Goal: Check status: Check status

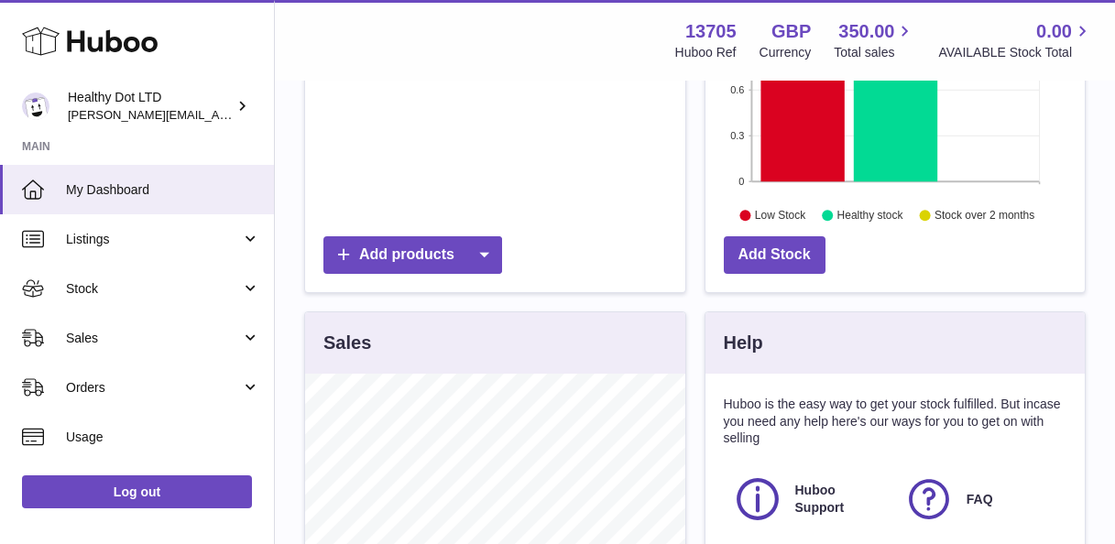
scroll to position [548, 0]
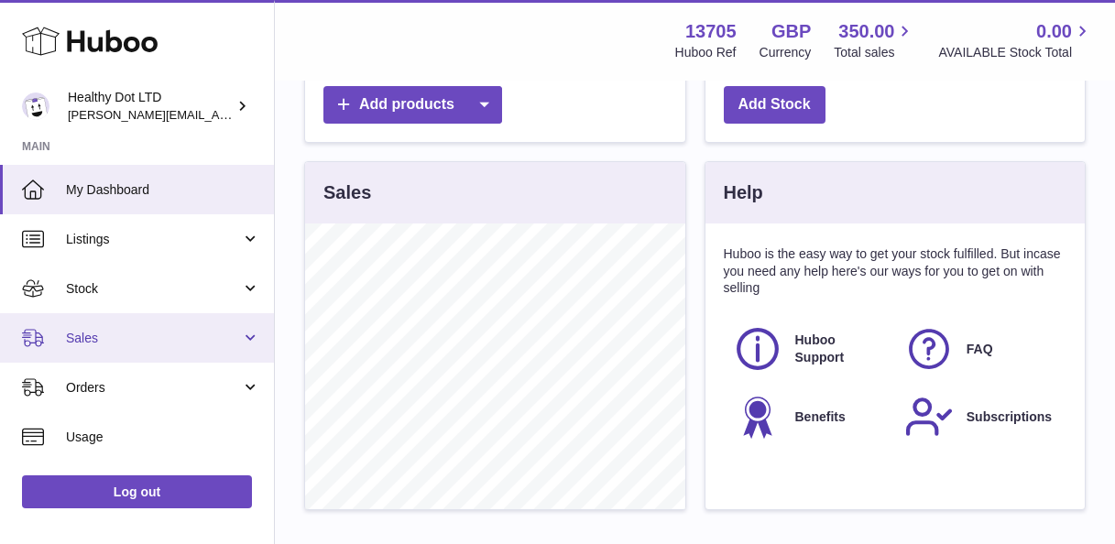
click at [112, 342] on span "Sales" at bounding box center [153, 338] width 175 height 17
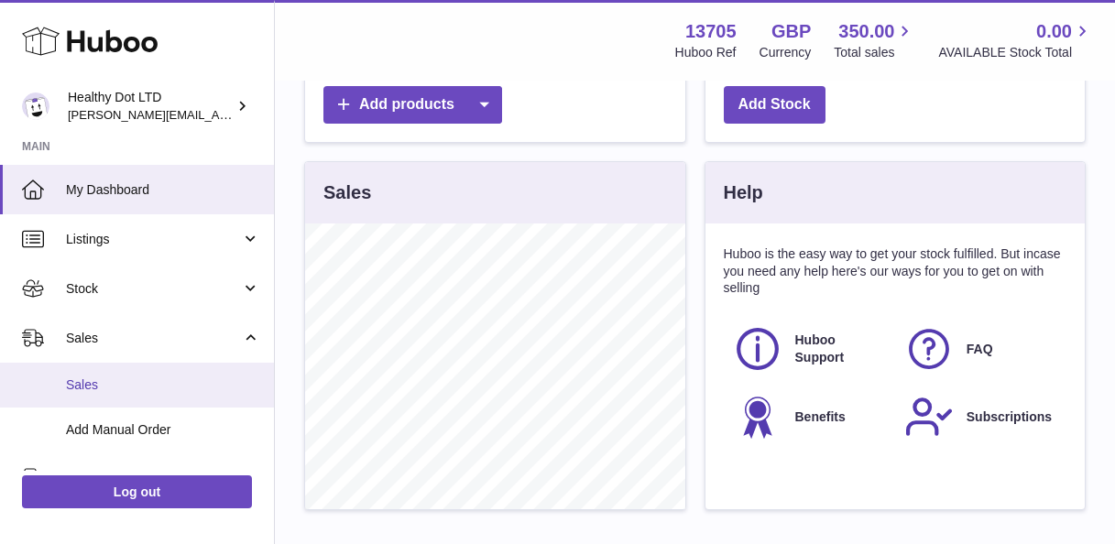
click at [115, 376] on link "Sales" at bounding box center [137, 385] width 274 height 45
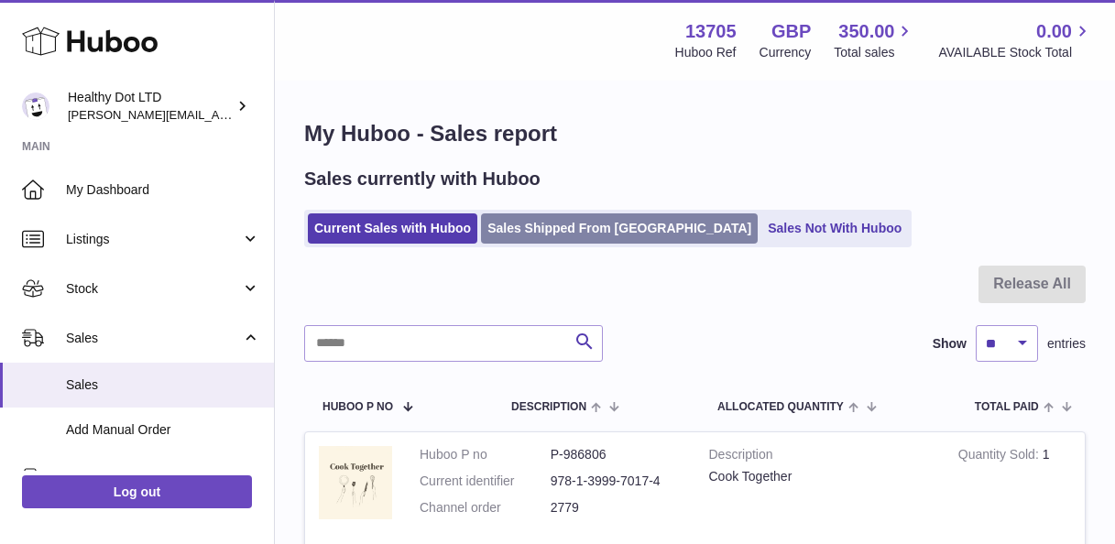
click at [560, 230] on link "Sales Shipped From [GEOGRAPHIC_DATA]" at bounding box center [619, 228] width 277 height 30
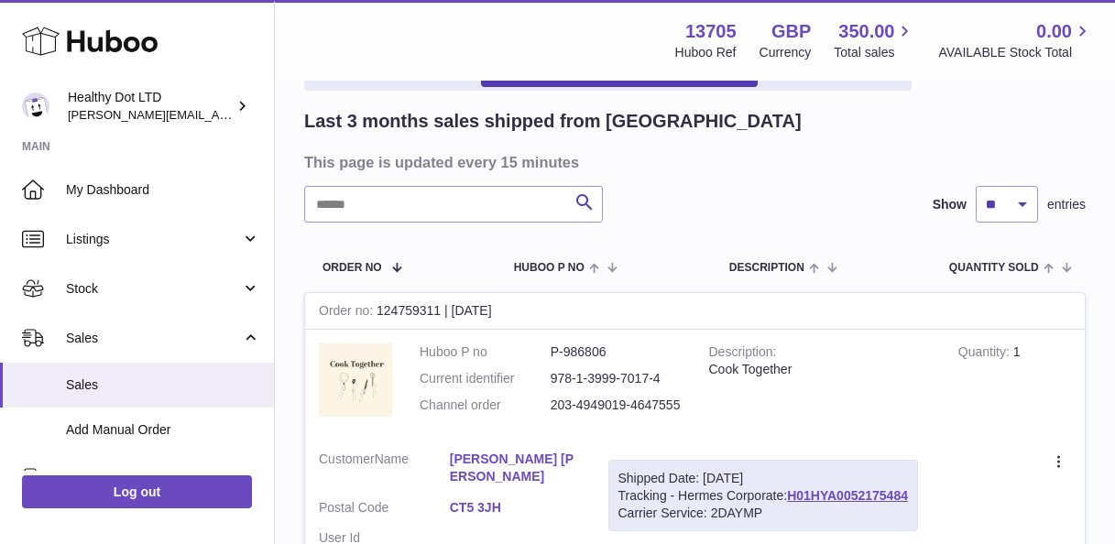
scroll to position [136, 0]
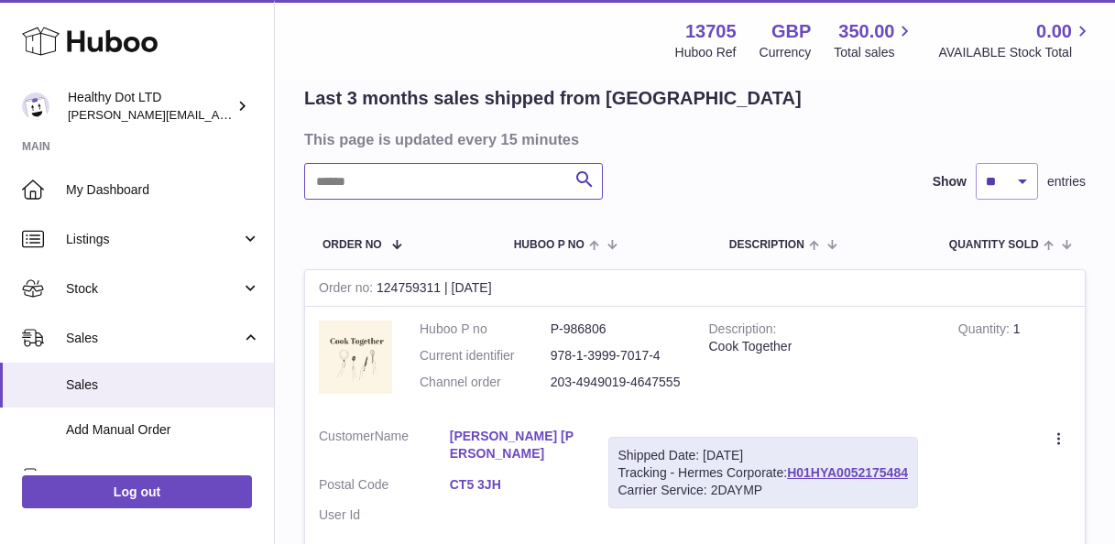
click at [440, 174] on input "text" at bounding box center [453, 181] width 299 height 37
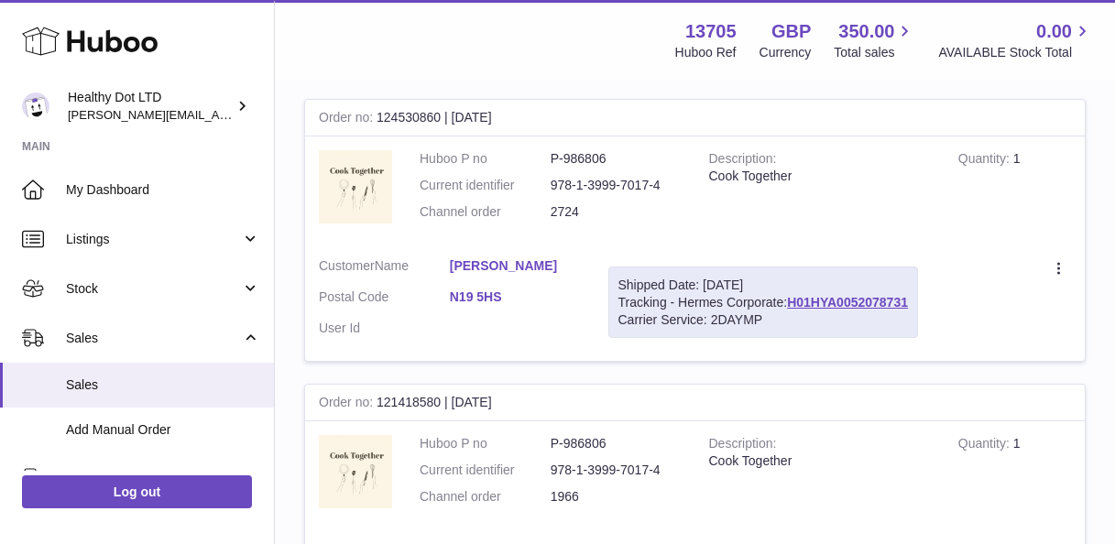
scroll to position [315, 0]
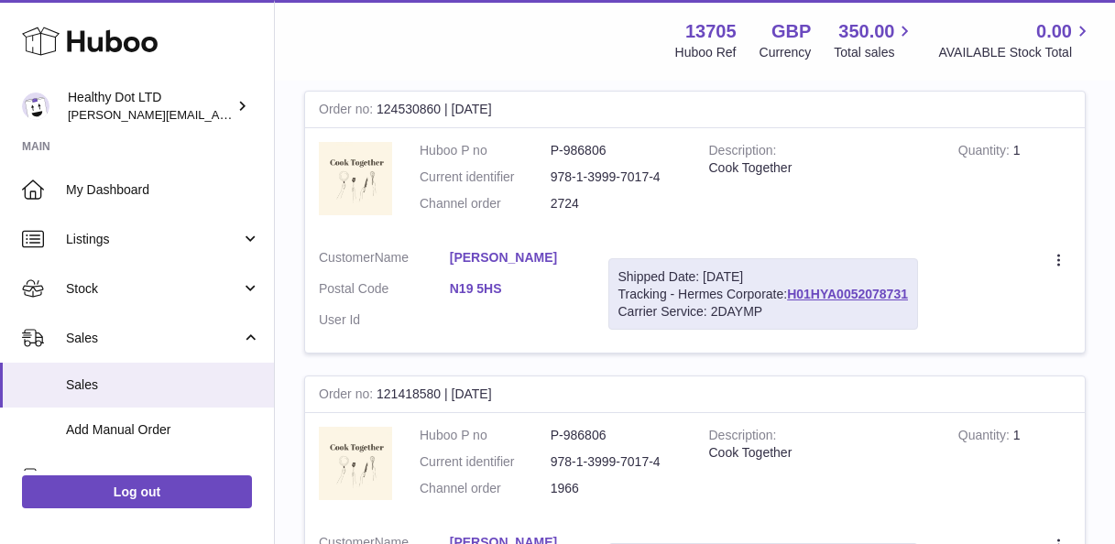
type input "*****"
click at [475, 256] on link "[PERSON_NAME]" at bounding box center [515, 257] width 131 height 17
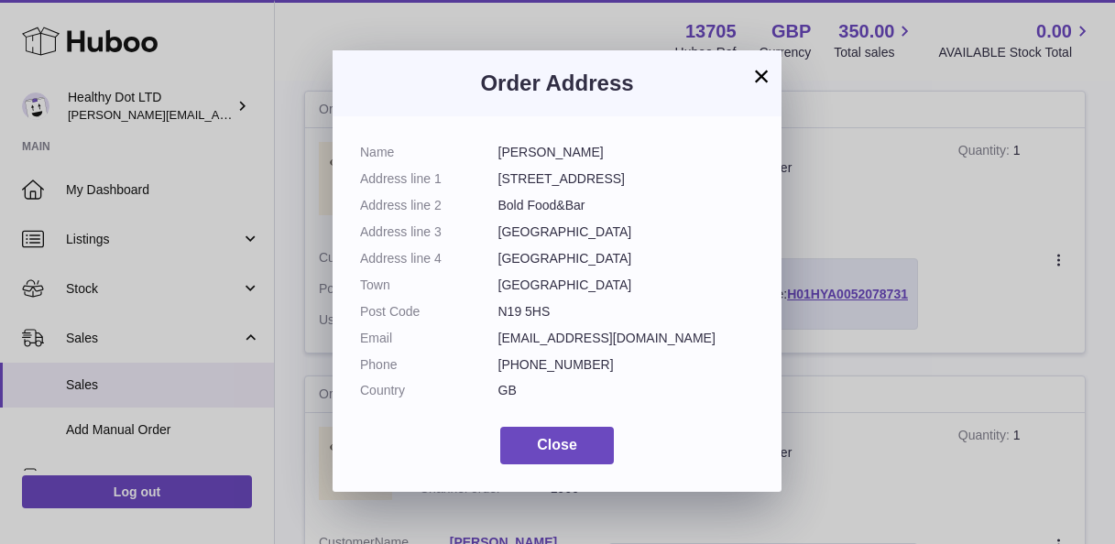
click at [769, 67] on button "×" at bounding box center [761, 76] width 22 height 22
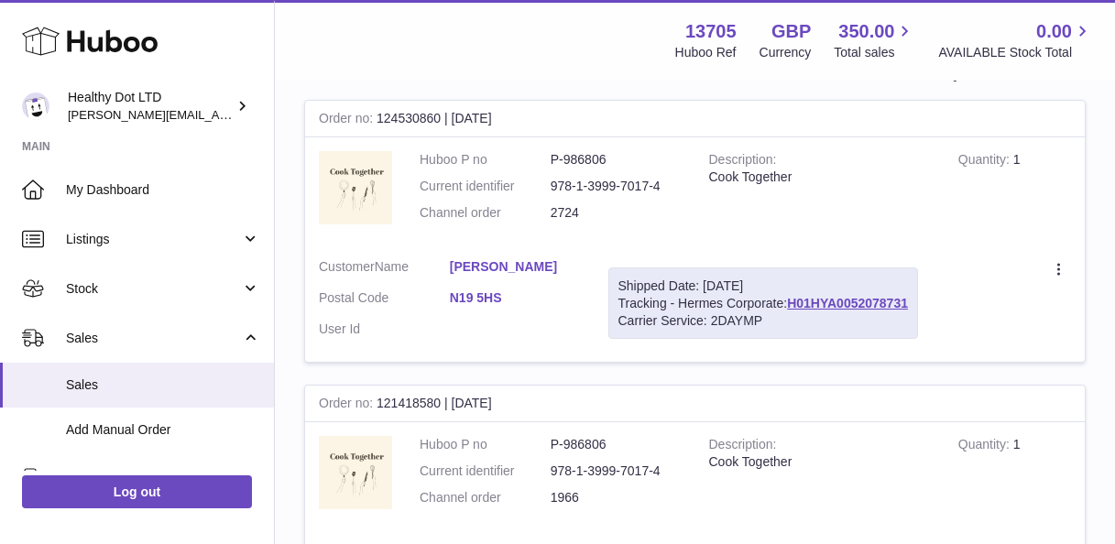
scroll to position [300, 0]
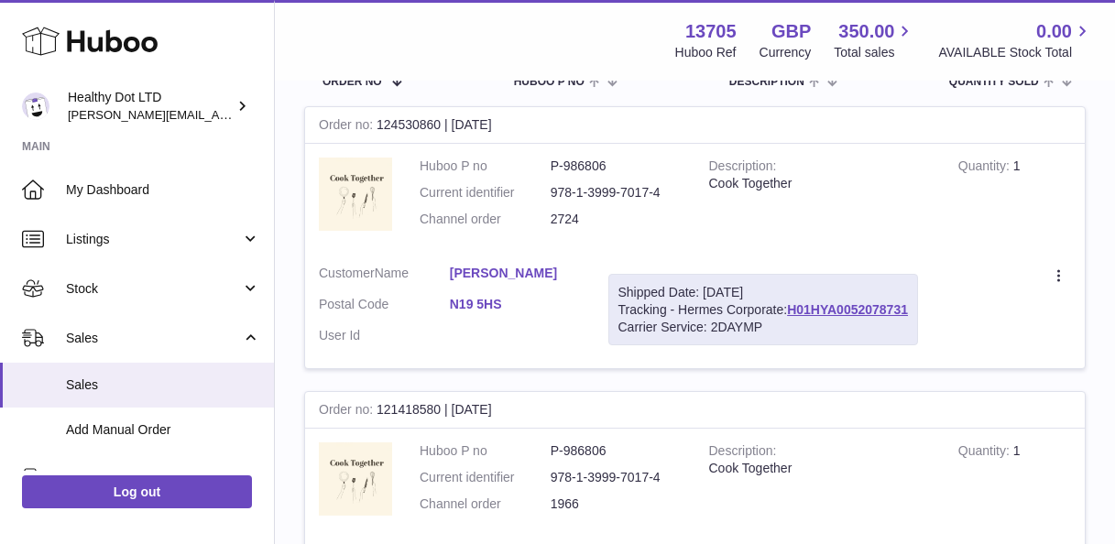
drag, startPoint x: 577, startPoint y: 221, endPoint x: 540, endPoint y: 219, distance: 36.7
click at [540, 219] on dl "Huboo P no P-986806 Current identifier 978-1-3999-7017-4 Channel order 2724" at bounding box center [551, 198] width 262 height 80
copy dl "2724"
click at [613, 232] on dl "Huboo P no P-986806 Current identifier 978-1-3999-7017-4 Channel order 2724" at bounding box center [551, 198] width 262 height 80
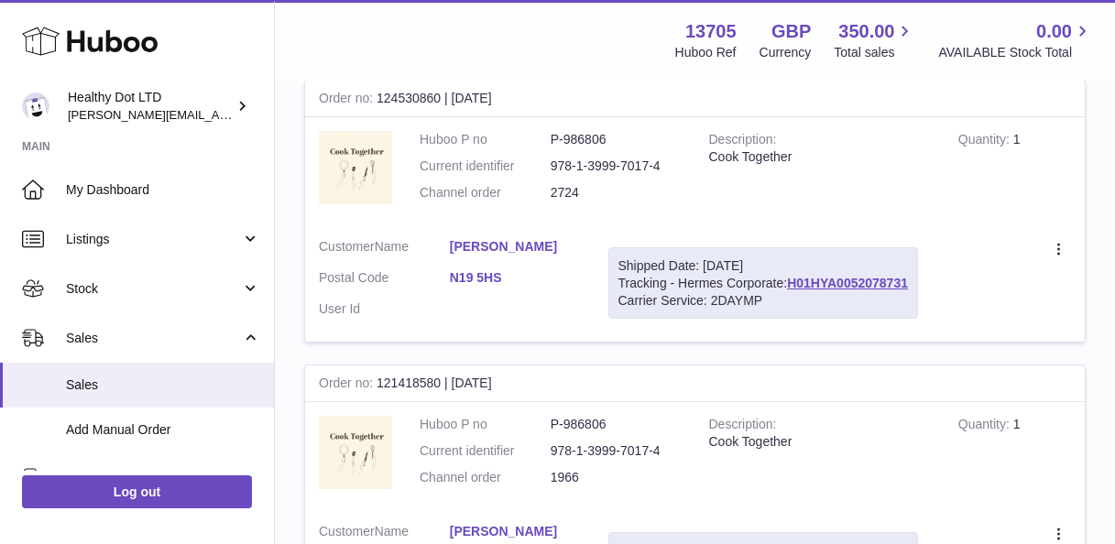
scroll to position [330, 0]
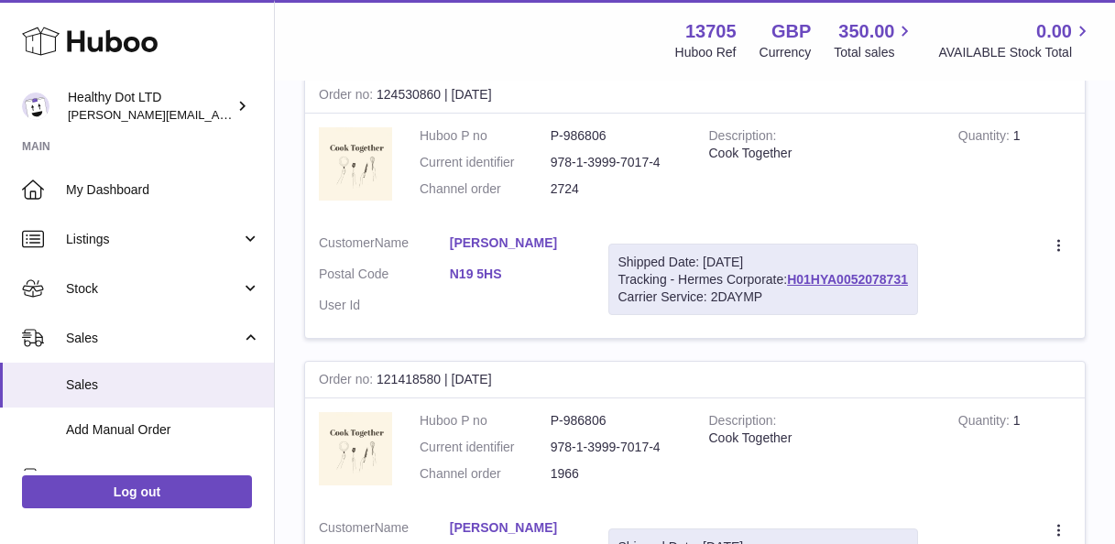
click at [533, 243] on link "[PERSON_NAME]" at bounding box center [515, 243] width 131 height 17
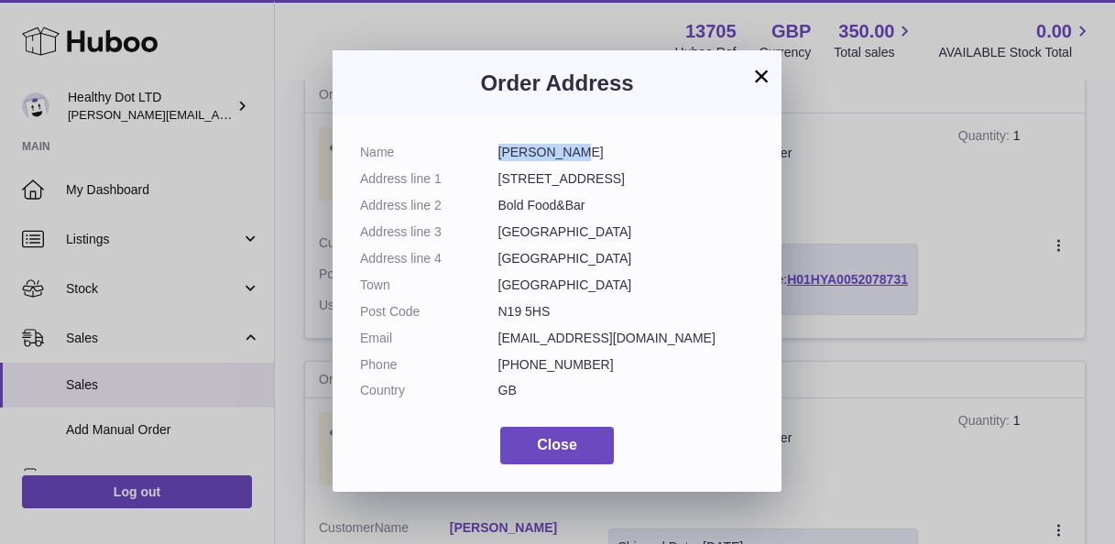
drag, startPoint x: 498, startPoint y: 150, endPoint x: 572, endPoint y: 150, distance: 73.3
click at [572, 150] on dd "[PERSON_NAME]" at bounding box center [626, 152] width 256 height 17
copy dd "[PERSON_NAME]"
click at [764, 82] on button "×" at bounding box center [761, 76] width 22 height 22
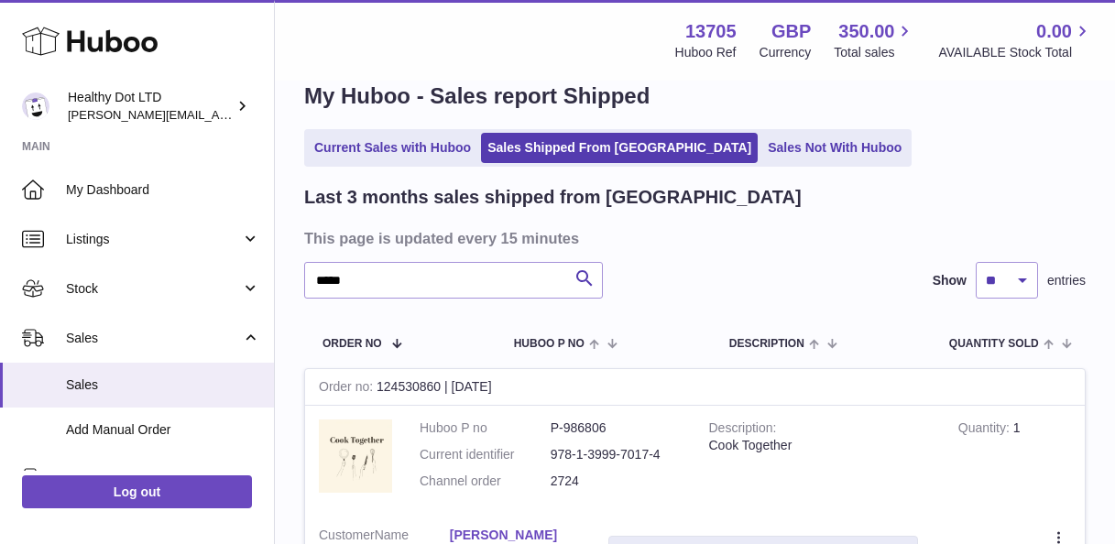
scroll to position [0, 0]
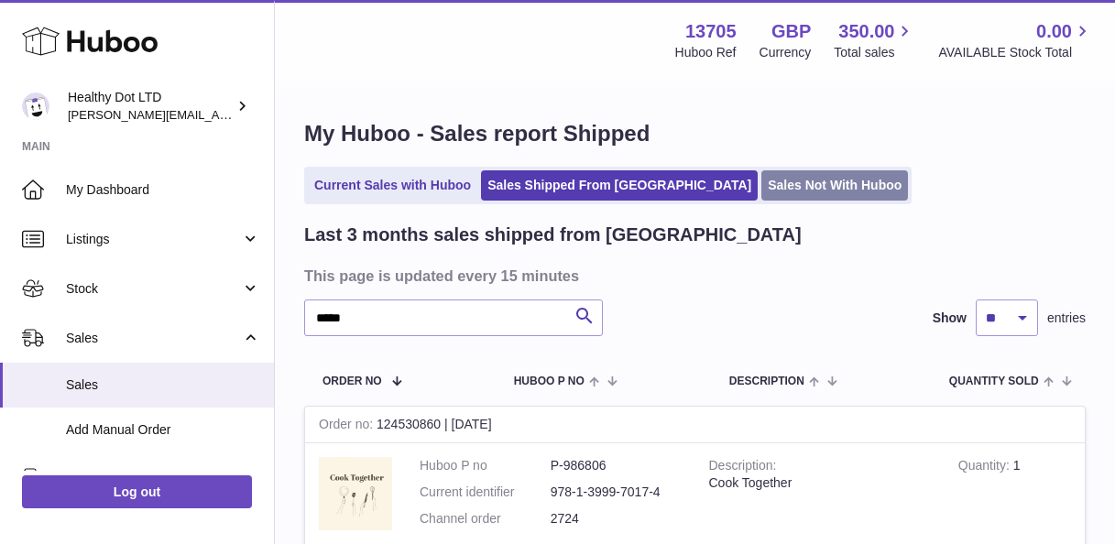
click at [761, 189] on link "Sales Not With Huboo" at bounding box center [834, 185] width 147 height 30
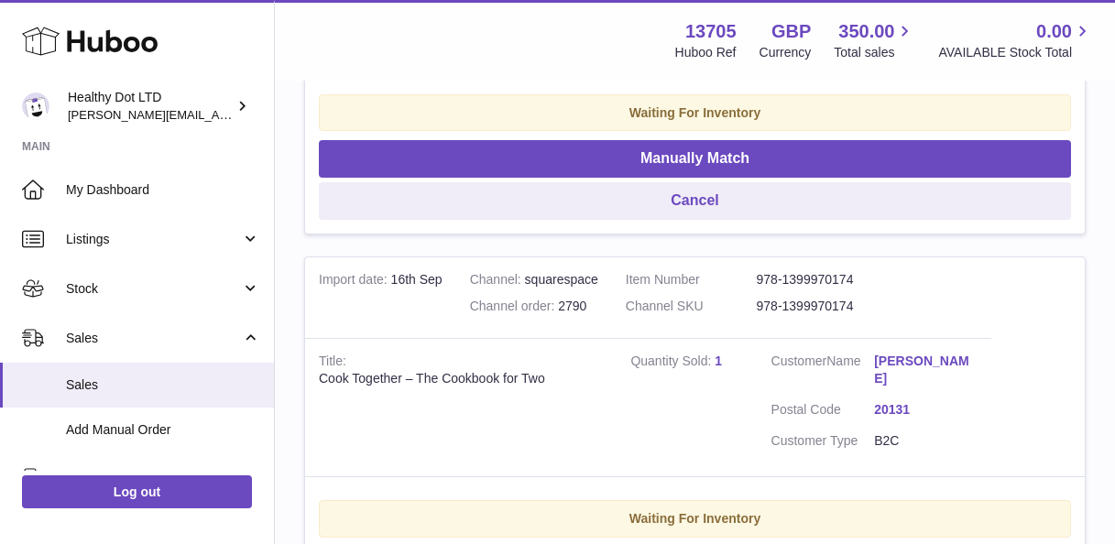
scroll to position [4131, 0]
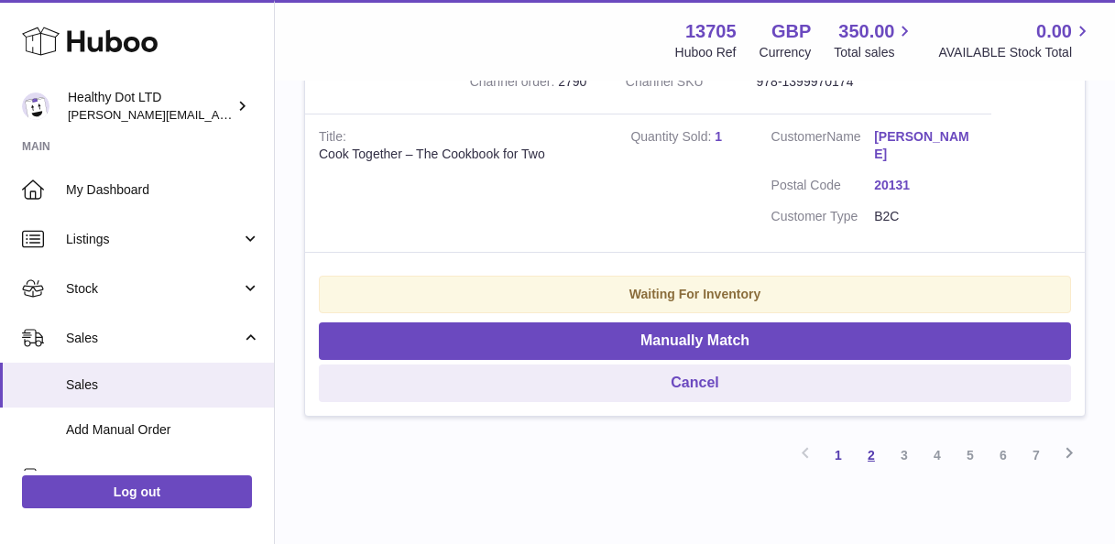
click at [868, 439] on link "2" at bounding box center [871, 455] width 33 height 33
